Goal: Task Accomplishment & Management: Complete application form

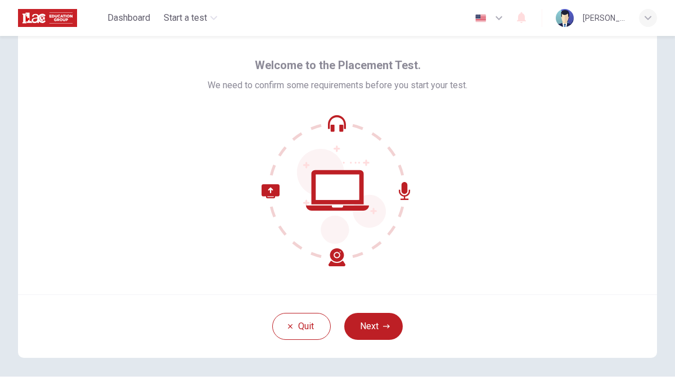
scroll to position [43, 0]
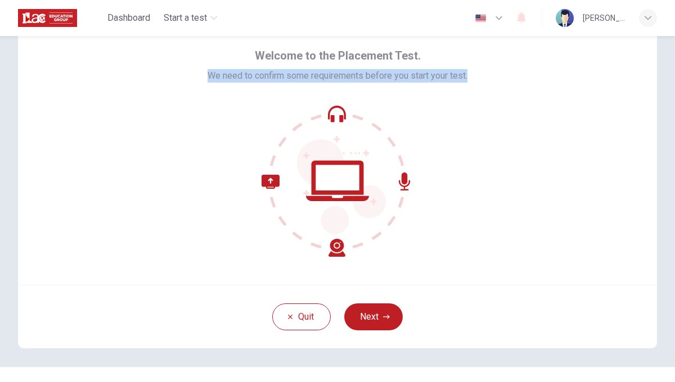
drag, startPoint x: 203, startPoint y: 76, endPoint x: 513, endPoint y: 78, distance: 309.8
click at [513, 78] on div "Welcome to the Placement Test. We need to confirm some requirements before you …" at bounding box center [337, 150] width 639 height 270
copy span "We need to confirm some requirements before you start your test."
click at [378, 318] on button "Next" at bounding box center [373, 317] width 58 height 27
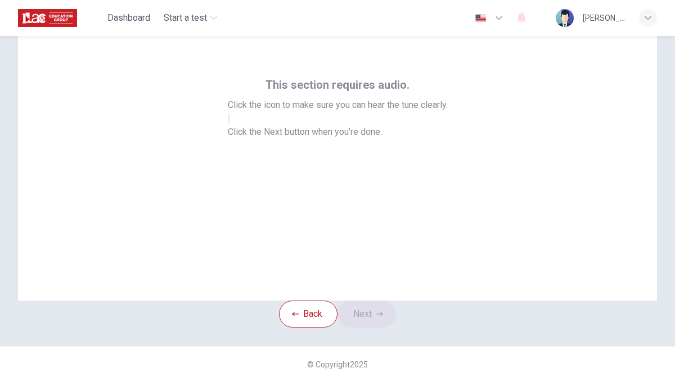
click at [229, 121] on icon "button" at bounding box center [229, 121] width 0 height 0
click at [377, 315] on button "Next" at bounding box center [366, 314] width 58 height 27
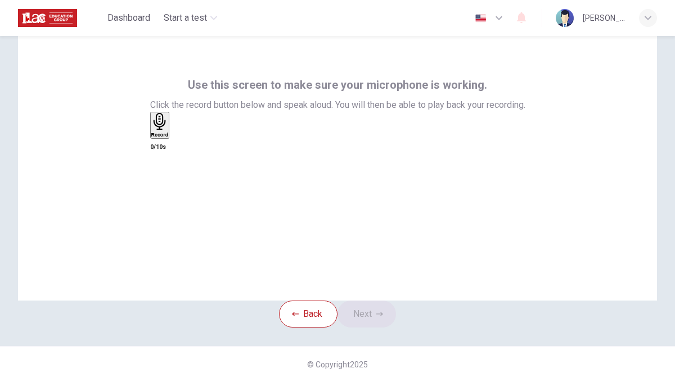
click at [169, 138] on h6 "Record" at bounding box center [159, 135] width 17 height 6
click at [378, 318] on button "Next" at bounding box center [366, 314] width 58 height 27
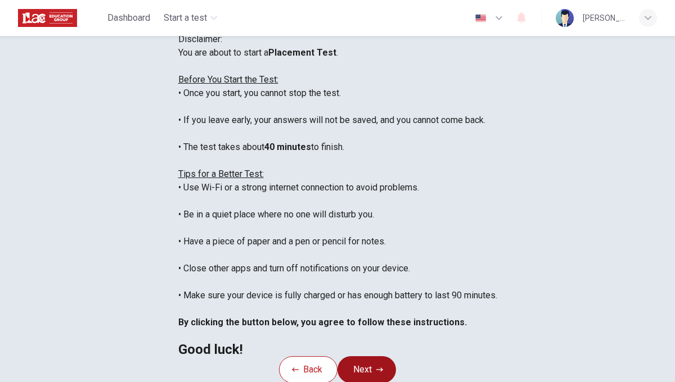
scroll to position [0, 0]
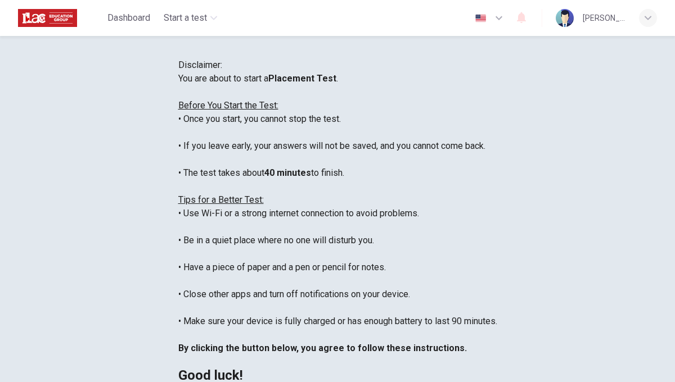
click at [502, 19] on icon "button" at bounding box center [498, 17] width 13 height 13
type input "pt"
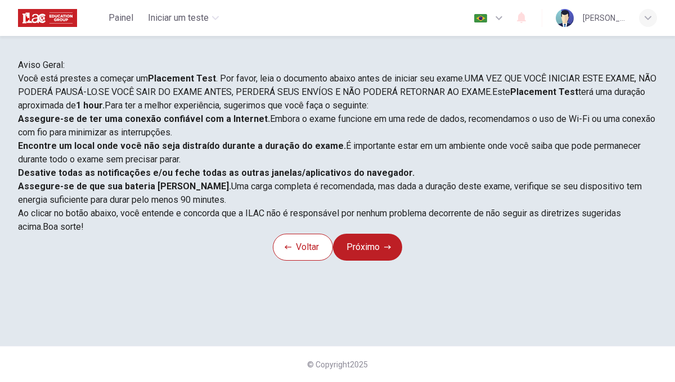
scroll to position [207, 0]
click at [376, 261] on button "Próximo" at bounding box center [367, 247] width 69 height 27
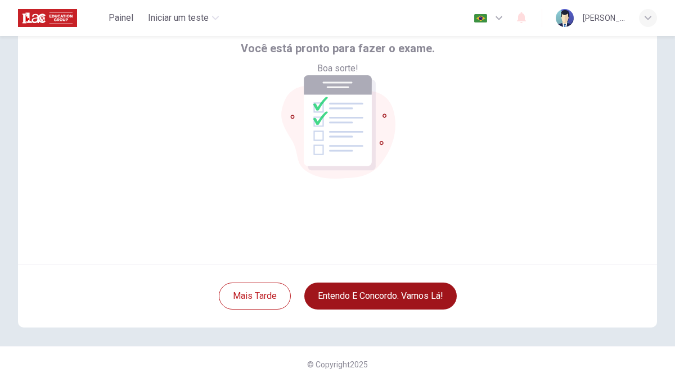
scroll to position [64, 0]
click at [376, 300] on button "Entendo e concordo. Vamos lá!" at bounding box center [380, 296] width 152 height 27
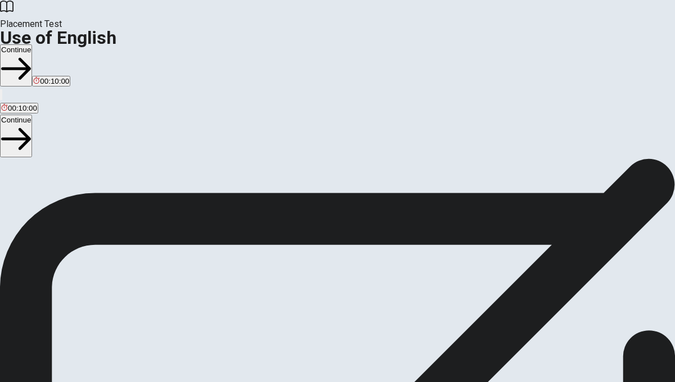
scroll to position [65, 0]
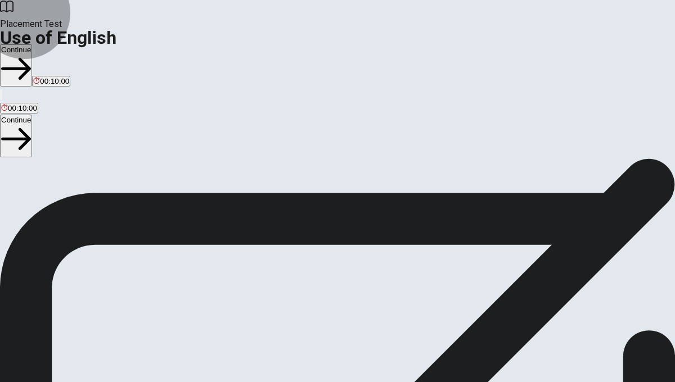
click at [32, 115] on button "Continue" at bounding box center [16, 136] width 32 height 42
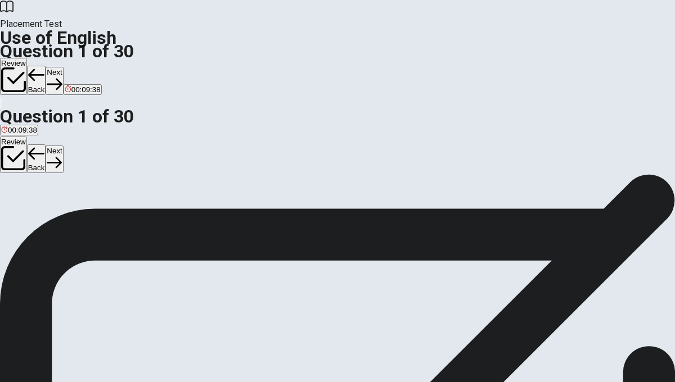
click at [70, 154] on span "aren’t" at bounding box center [60, 150] width 19 height 8
click at [63, 146] on button "Next" at bounding box center [54, 160] width 17 height 28
click at [12, 154] on span "are" at bounding box center [6, 150] width 11 height 8
click at [20, 154] on span "is" at bounding box center [17, 150] width 6 height 8
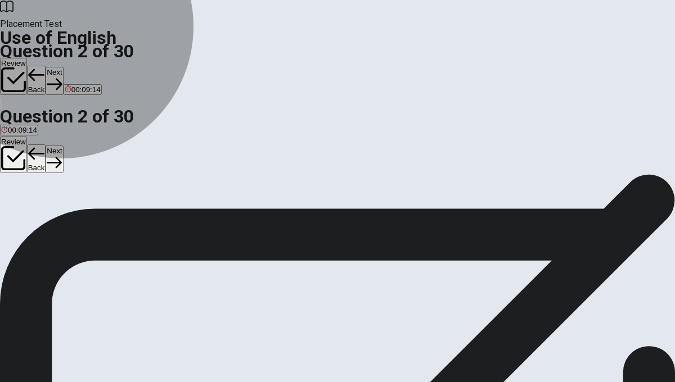
click at [13, 155] on button "A are" at bounding box center [6, 145] width 13 height 19
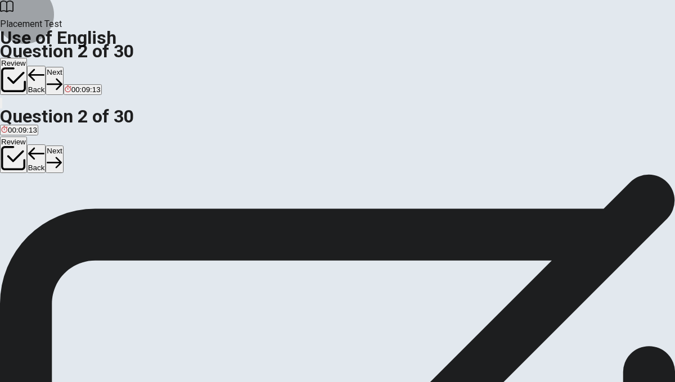
click at [63, 146] on button "Next" at bounding box center [54, 160] width 17 height 28
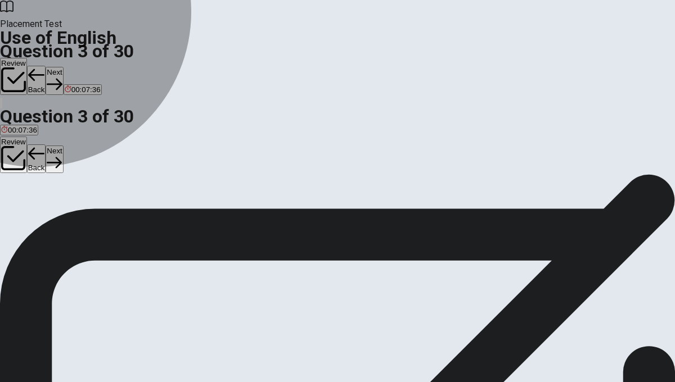
click at [67, 154] on span "will meeting" at bounding box center [47, 150] width 39 height 8
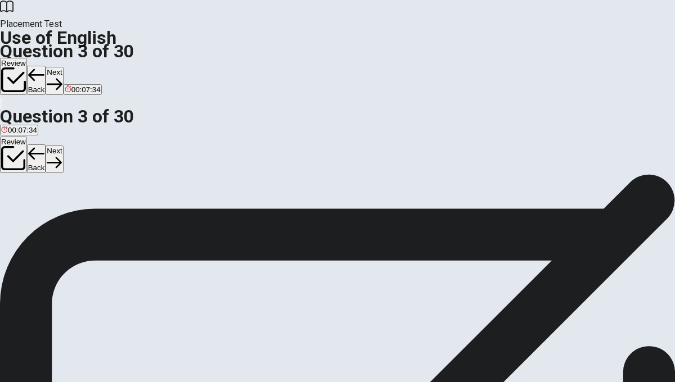
click at [63, 146] on button "Next" at bounding box center [54, 160] width 17 height 28
click at [40, 155] on button "B done" at bounding box center [30, 145] width 19 height 19
click at [63, 146] on button "Next" at bounding box center [54, 160] width 17 height 28
click at [96, 154] on span "homework" at bounding box center [78, 150] width 34 height 8
click at [63, 146] on button "Next" at bounding box center [54, 160] width 17 height 28
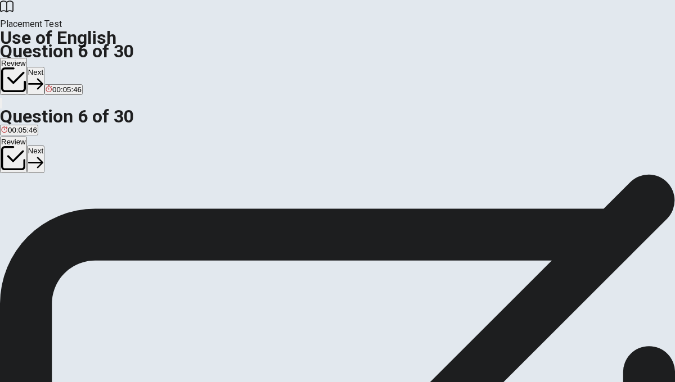
scroll to position [44, 0]
click at [46, 175] on span "happily" at bounding box center [34, 171] width 24 height 8
click at [44, 146] on button "Next" at bounding box center [35, 160] width 17 height 28
click at [13, 175] on span "met" at bounding box center [7, 171] width 12 height 8
click at [63, 146] on button "Next" at bounding box center [54, 160] width 17 height 28
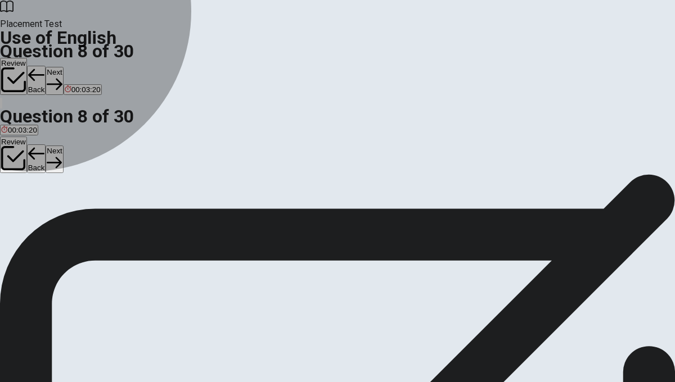
click at [29, 175] on span "hot" at bounding box center [24, 171] width 11 height 8
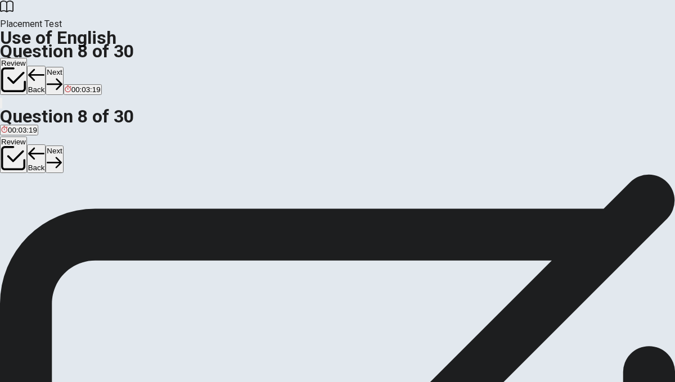
click at [63, 146] on button "Next" at bounding box center [54, 160] width 17 height 28
click at [64, 175] on span "drives" at bounding box center [54, 171] width 20 height 8
click at [63, 146] on button "Next" at bounding box center [54, 160] width 17 height 28
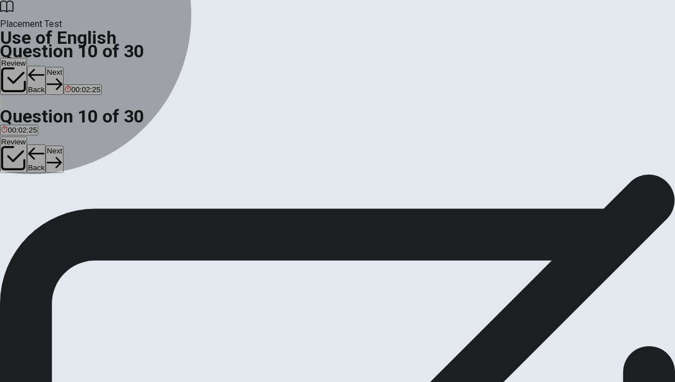
click at [7, 175] on span "is" at bounding box center [4, 171] width 6 height 8
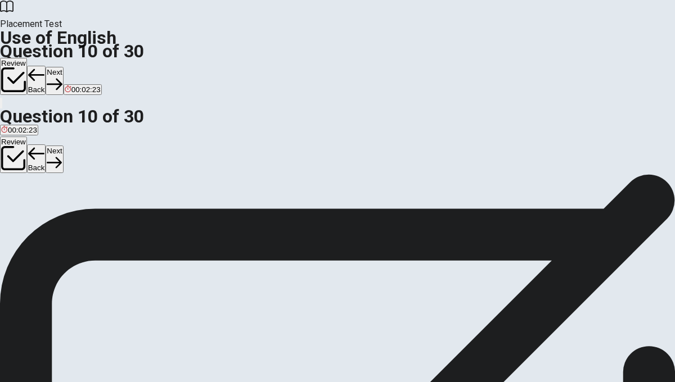
click at [63, 146] on button "Next" at bounding box center [54, 160] width 17 height 28
click at [38, 146] on span "did" at bounding box center [33, 142] width 10 height 8
click at [44, 146] on button "Next" at bounding box center [35, 160] width 17 height 28
click at [64, 147] on button "B working" at bounding box center [50, 137] width 28 height 19
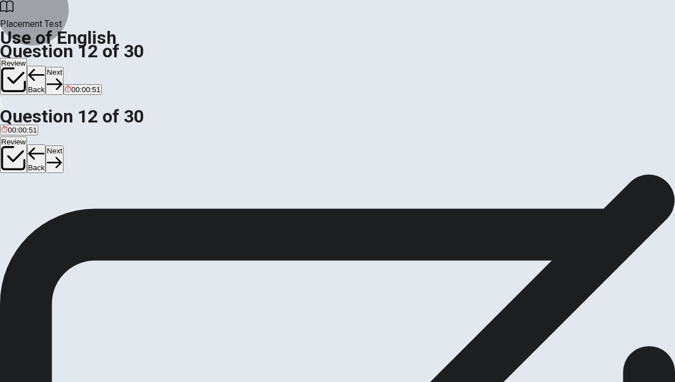
click at [63, 146] on button "Next" at bounding box center [54, 160] width 17 height 28
click at [20, 146] on span "is" at bounding box center [17, 142] width 6 height 8
click at [63, 146] on button "Next" at bounding box center [54, 160] width 17 height 28
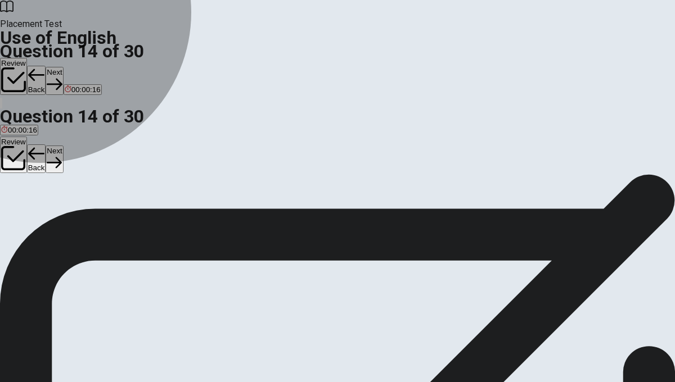
click at [75, 146] on span "have" at bounding box center [67, 142] width 16 height 8
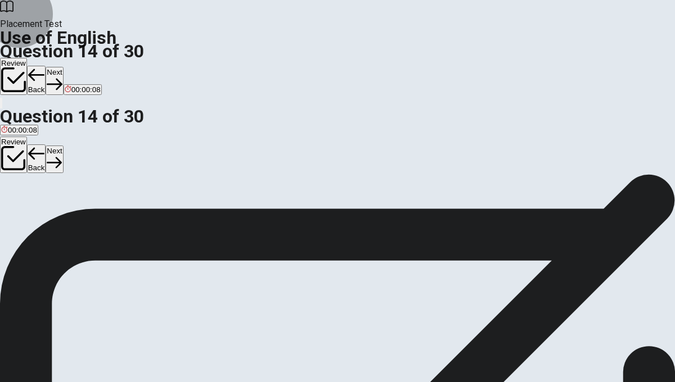
click at [63, 146] on button "Next" at bounding box center [54, 160] width 17 height 28
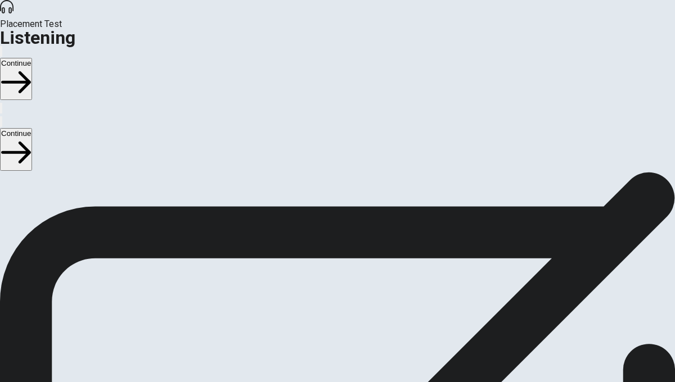
scroll to position [28, 0]
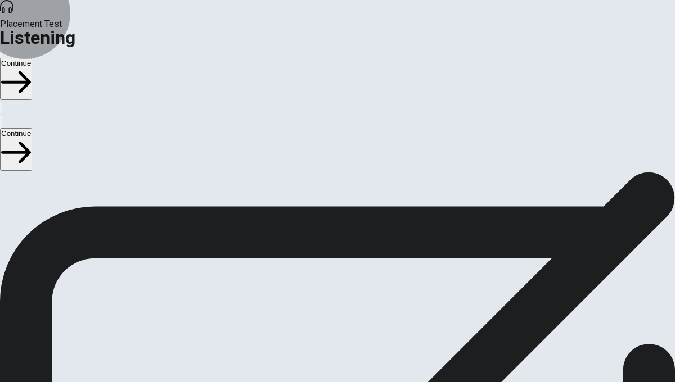
click at [32, 128] on button "Continue" at bounding box center [16, 149] width 32 height 42
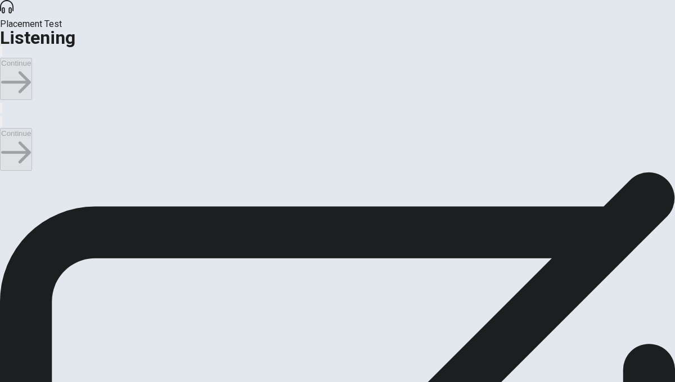
scroll to position [0, 0]
click at [626, 128] on div "Continue" at bounding box center [337, 149] width 675 height 43
type input "23"
click at [7, 174] on input "checkbox" at bounding box center [3, 177] width 7 height 7
checkbox input "true"
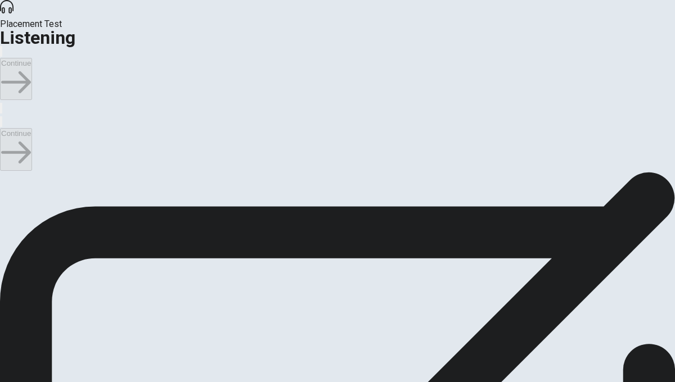
scroll to position [40, 0]
drag, startPoint x: 268, startPoint y: 235, endPoint x: 221, endPoint y: 236, distance: 46.1
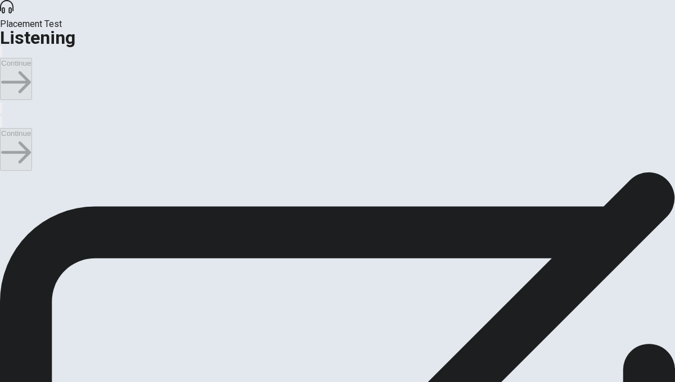
type input "44"
click at [7, 174] on input "checkbox" at bounding box center [3, 177] width 7 height 7
checkbox input "false"
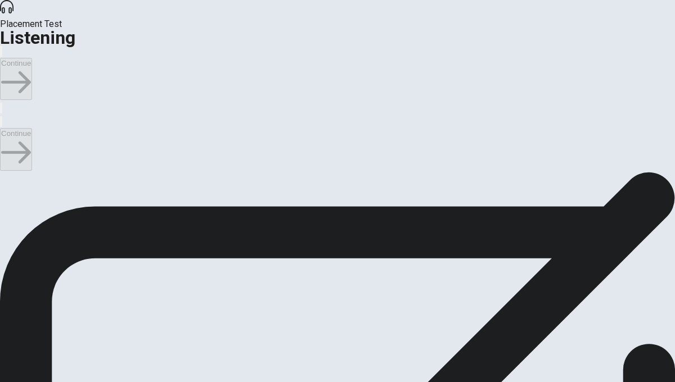
scroll to position [317, 0]
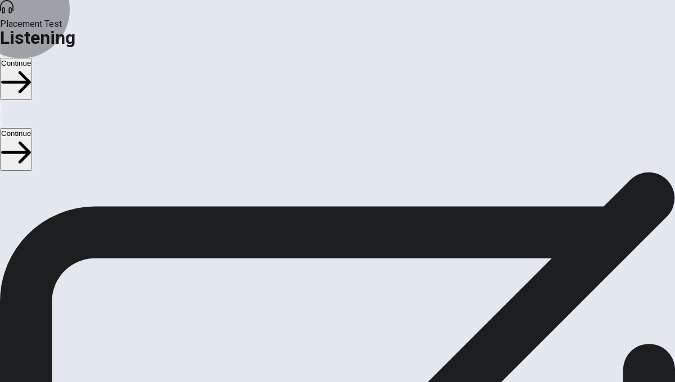
click at [32, 128] on button "Continue" at bounding box center [16, 149] width 32 height 42
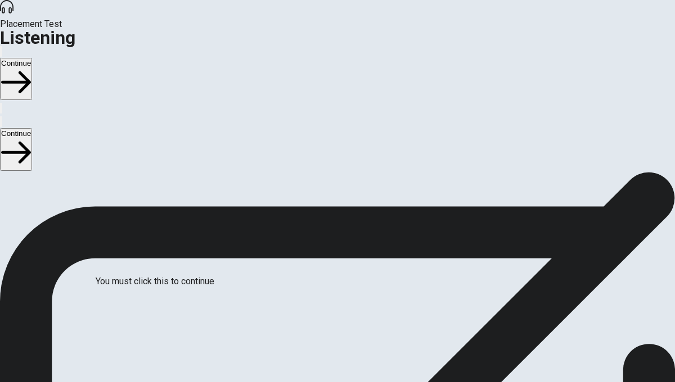
scroll to position [14, 0]
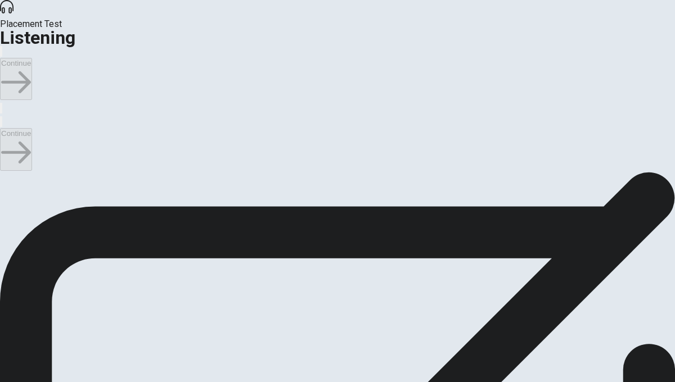
scroll to position [0, 0]
type input "16"
click at [7, 174] on input "checkbox" at bounding box center [3, 177] width 7 height 7
checkbox input "true"
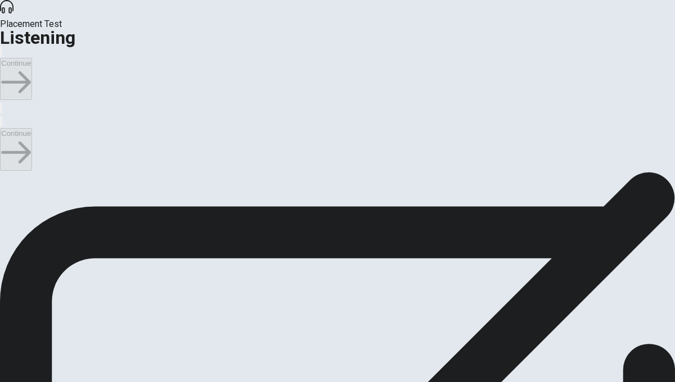
type input "21"
click at [7, 174] on input "checkbox" at bounding box center [3, 177] width 7 height 7
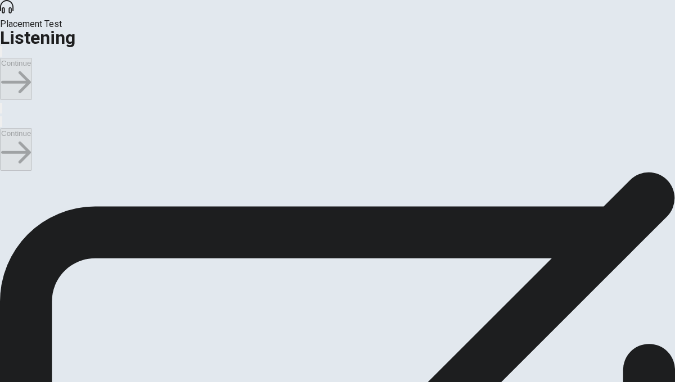
checkbox input "false"
type input "23"
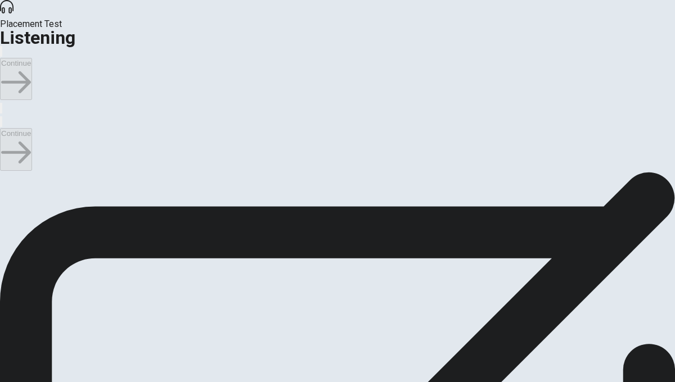
click at [7, 174] on input "checkbox" at bounding box center [3, 177] width 7 height 7
checkbox input "true"
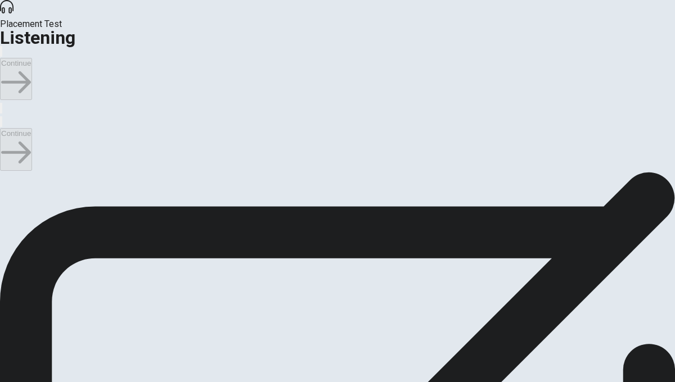
type input "47"
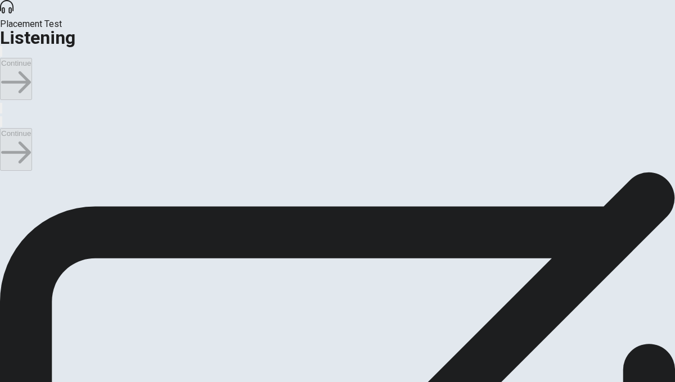
click at [7, 168] on input "checkbox" at bounding box center [3, 171] width 7 height 7
checkbox input "false"
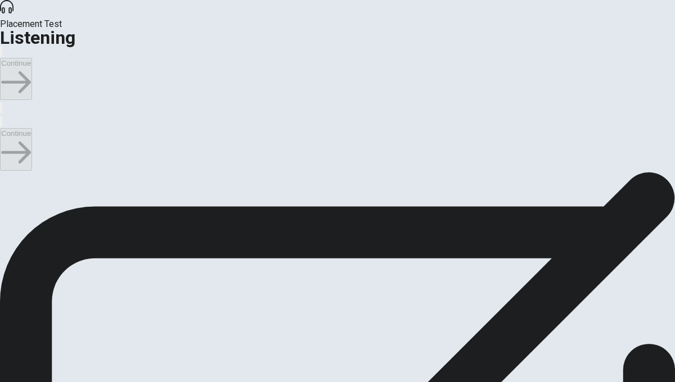
scroll to position [511, 0]
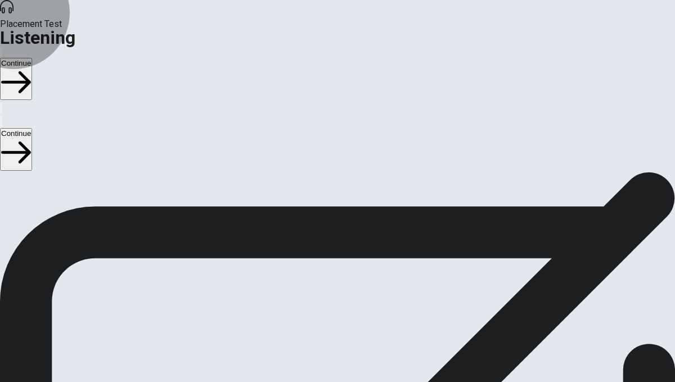
click at [32, 128] on button "Continue" at bounding box center [16, 149] width 32 height 42
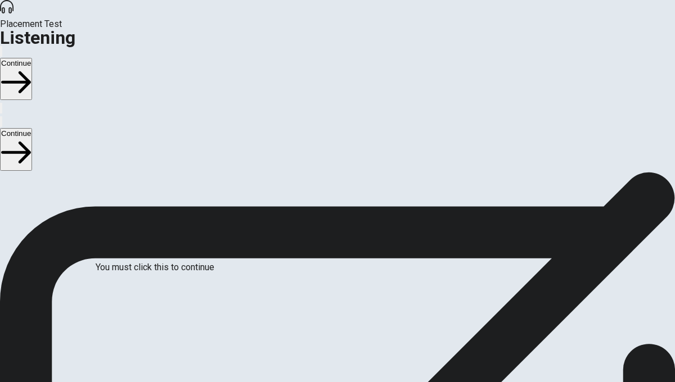
scroll to position [34, 0]
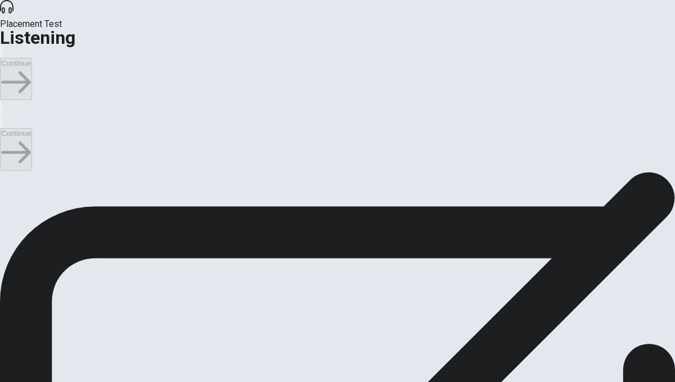
scroll to position [42, 0]
type input "16"
click at [7, 177] on input "checkbox" at bounding box center [3, 177] width 7 height 7
checkbox input "true"
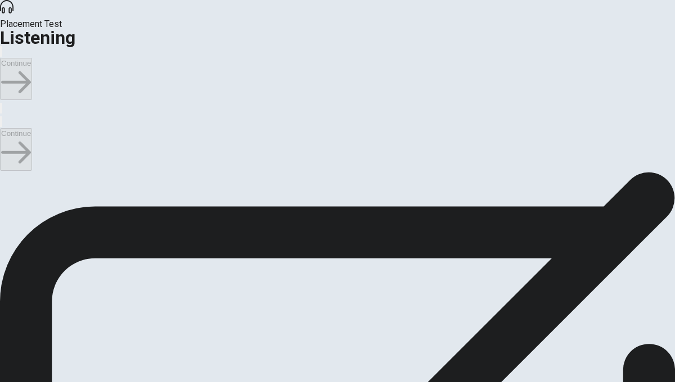
type input "21"
click at [7, 174] on input "checkbox" at bounding box center [3, 177] width 7 height 7
checkbox input "false"
type input "26"
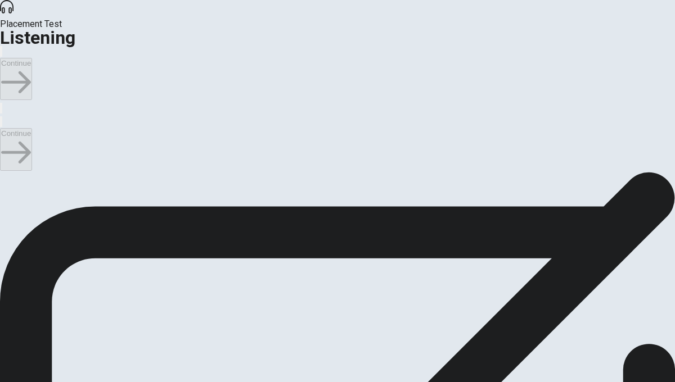
click at [7, 174] on input "checkbox" at bounding box center [3, 177] width 7 height 7
checkbox input "true"
type input "43"
click at [7, 148] on input "checkbox" at bounding box center [3, 151] width 7 height 7
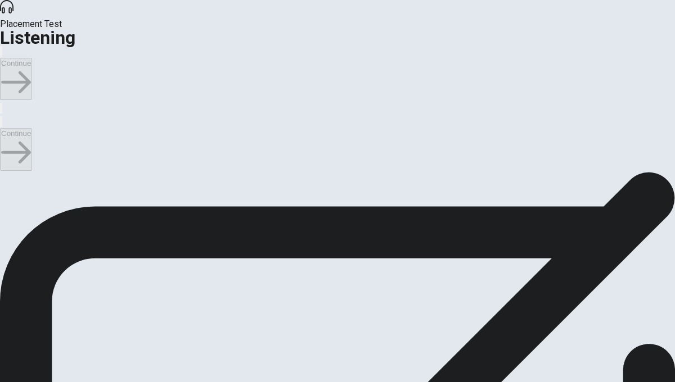
checkbox input "false"
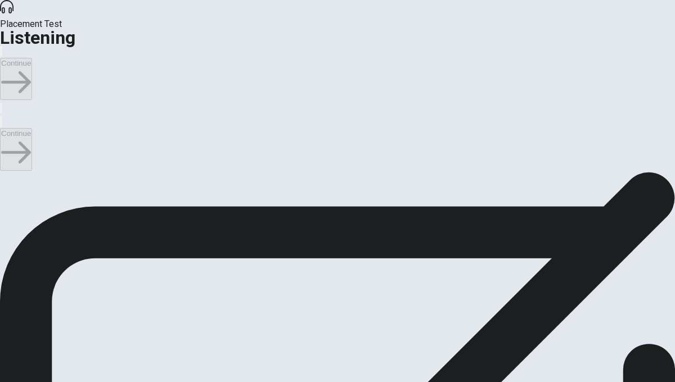
scroll to position [549, 0]
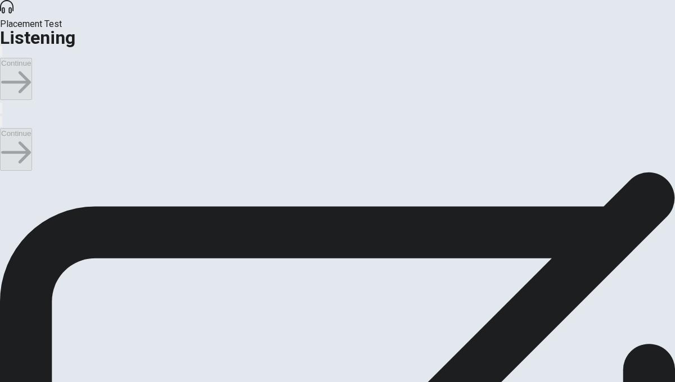
click at [32, 128] on button "Continue" at bounding box center [16, 149] width 32 height 42
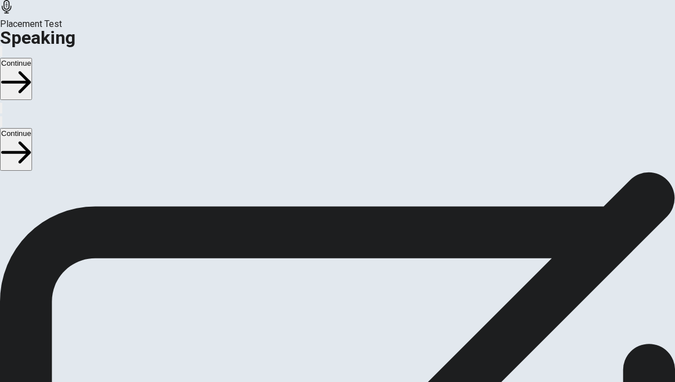
scroll to position [0, 0]
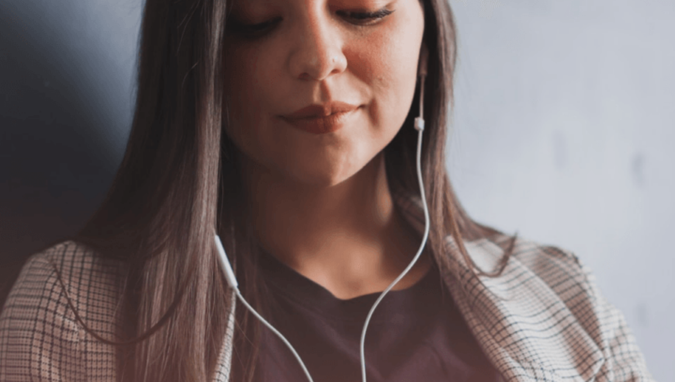
click at [32, 128] on button "Continue" at bounding box center [16, 149] width 32 height 42
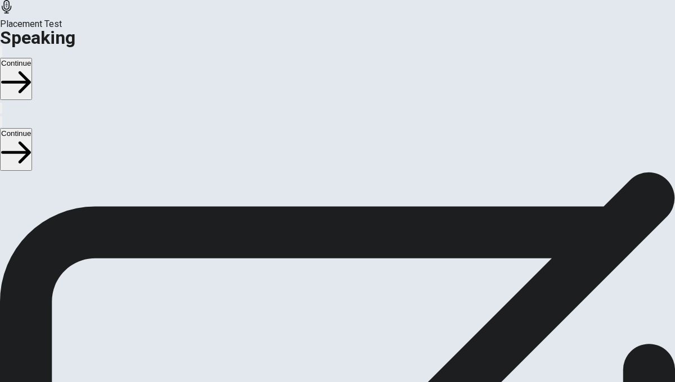
scroll to position [108, 0]
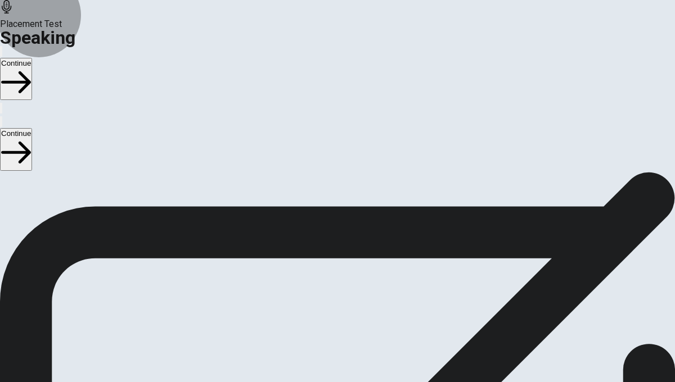
click at [32, 128] on button "Continue" at bounding box center [16, 149] width 32 height 42
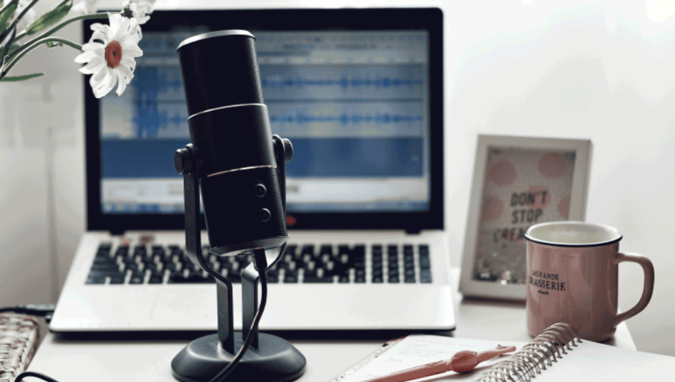
scroll to position [0, 0]
click at [32, 128] on button "Continue" at bounding box center [16, 149] width 32 height 42
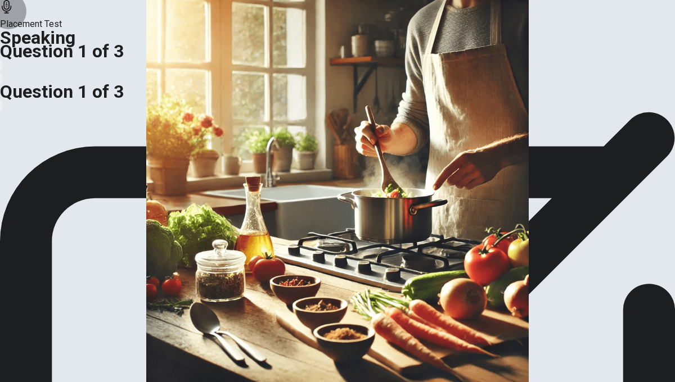
click at [1, 108] on icon "button" at bounding box center [1, 108] width 0 height 0
click at [2, 100] on button "button" at bounding box center [1, 105] width 2 height 11
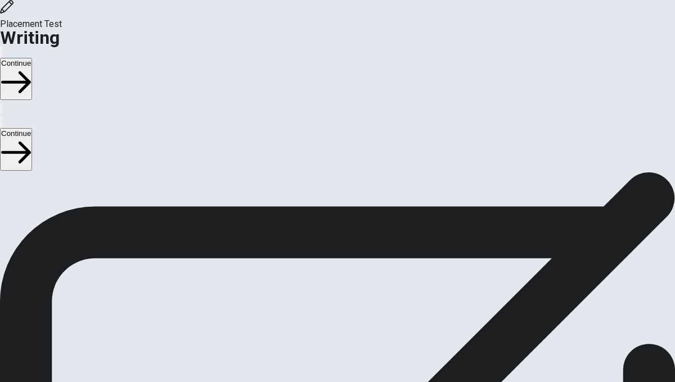
click at [32, 128] on button "Continue" at bounding box center [16, 149] width 32 height 42
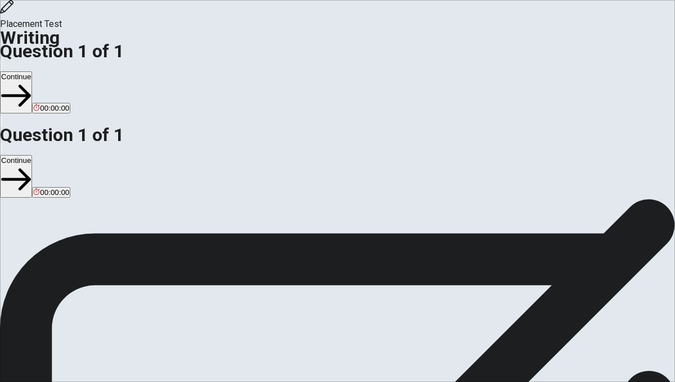
type textarea "My prefer teacher is [PERSON_NAME], she is very intelectual studing fifiting ye…"
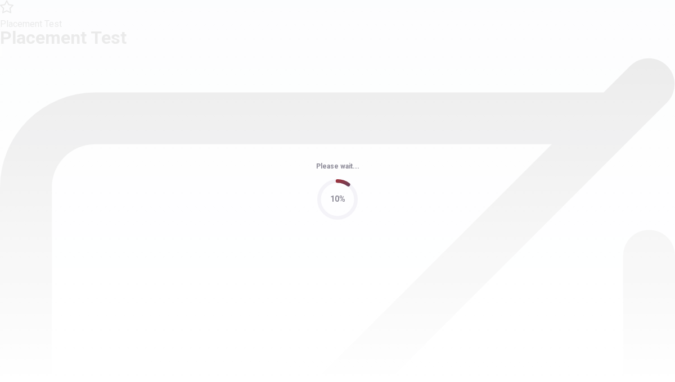
scroll to position [0, 0]
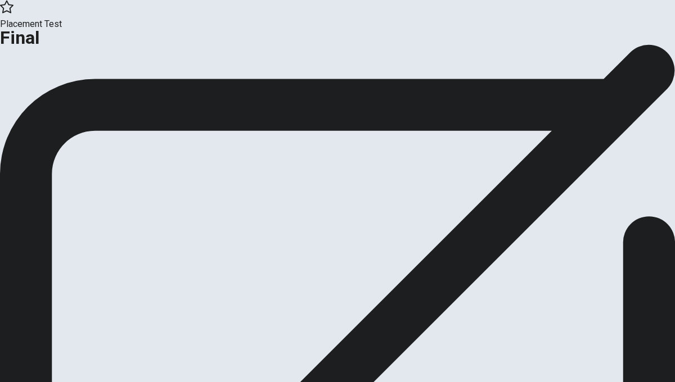
click at [46, 100] on button "Continue" at bounding box center [23, 92] width 46 height 15
